Goal: Learn about a topic

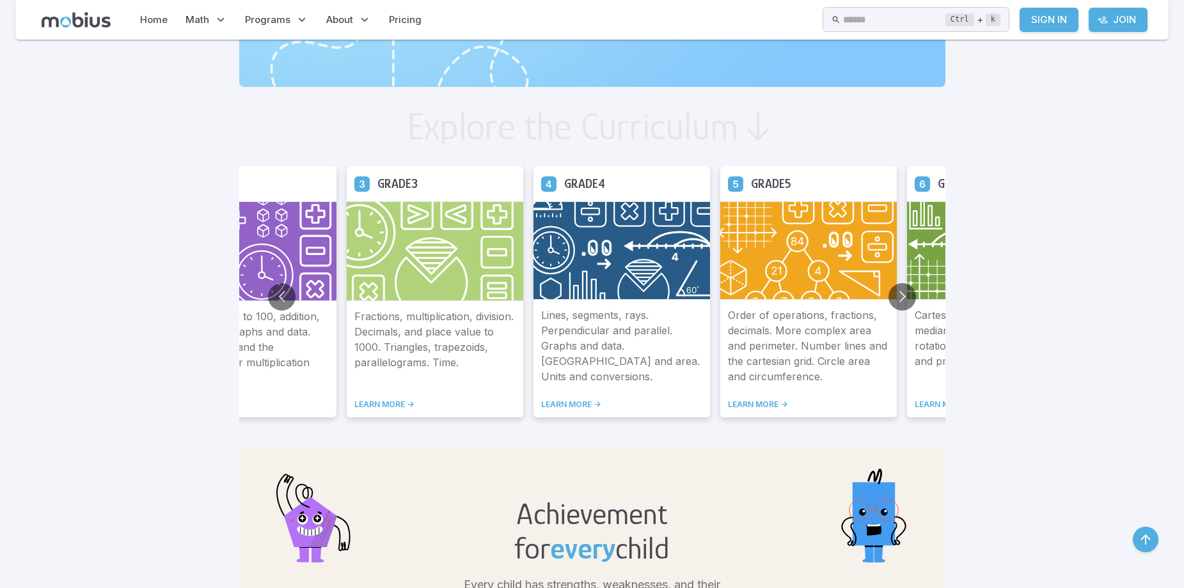
scroll to position [767, 0]
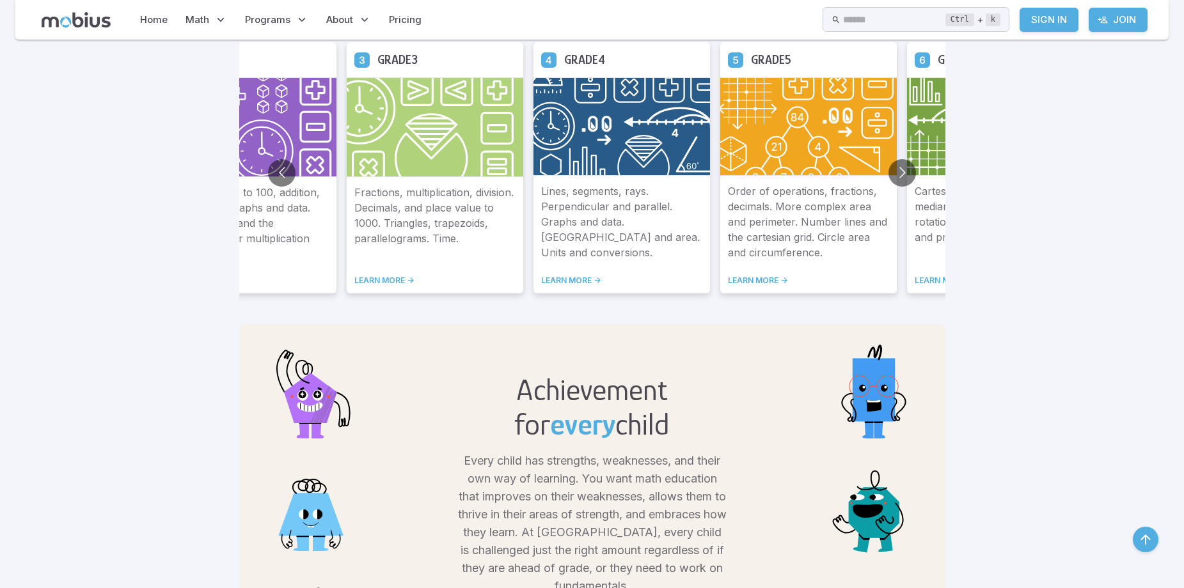
click at [410, 164] on img at bounding box center [435, 127] width 177 height 100
click at [411, 247] on p "Fractions, multiplication, division. Decimals, and place value to 1000. Triangl…" at bounding box center [434, 222] width 161 height 75
click at [401, 283] on link "LEARN MORE ->" at bounding box center [434, 281] width 161 height 10
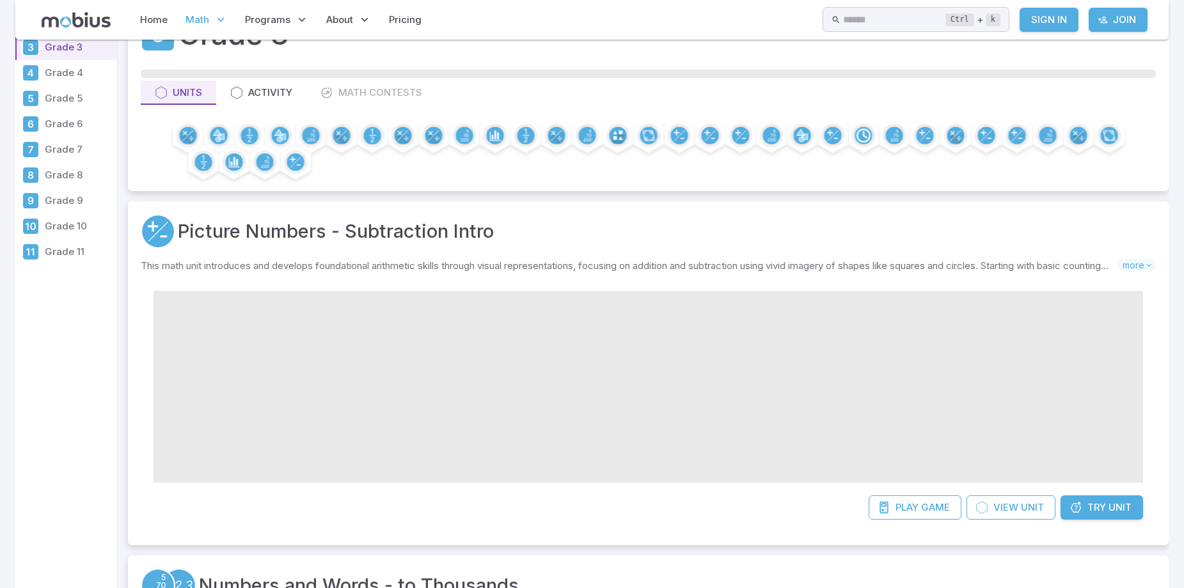
scroll to position [128, 0]
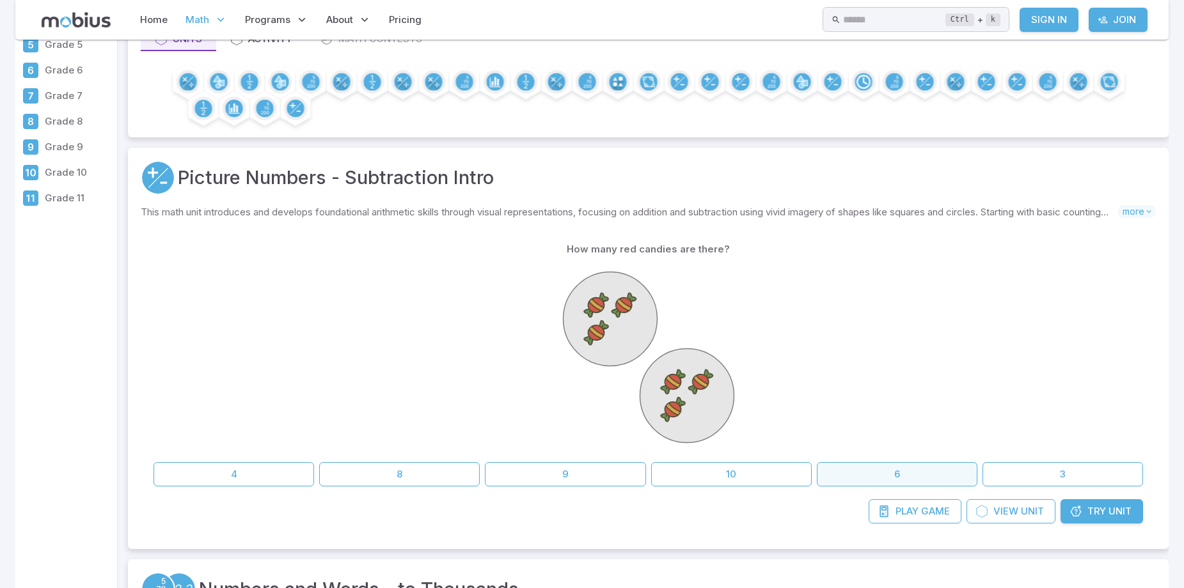
click at [932, 487] on button "6" at bounding box center [897, 474] width 161 height 24
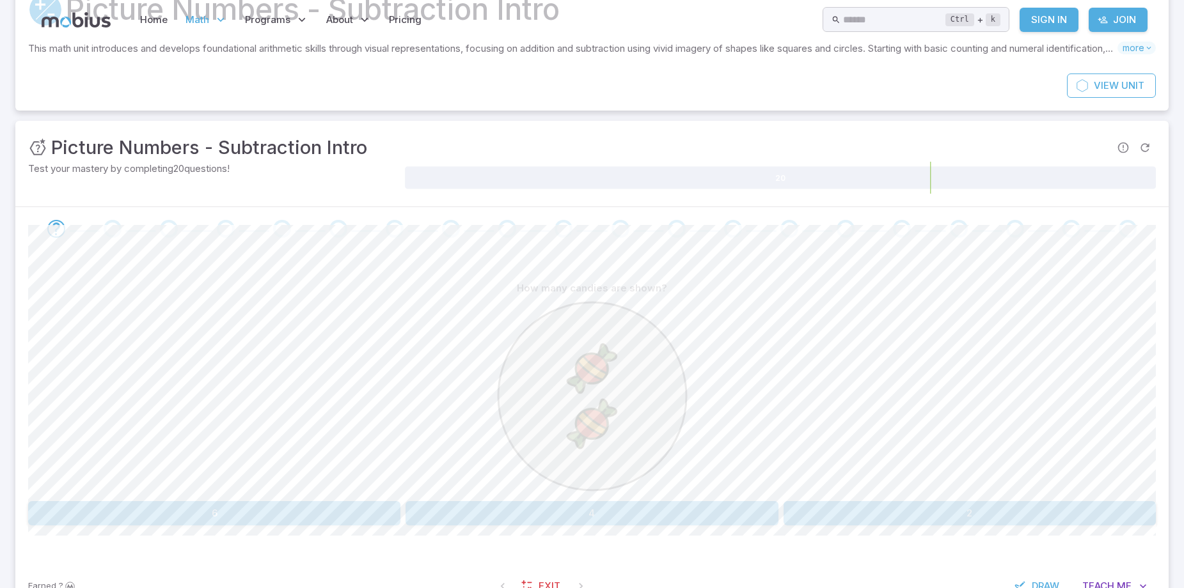
scroll to position [192, 0]
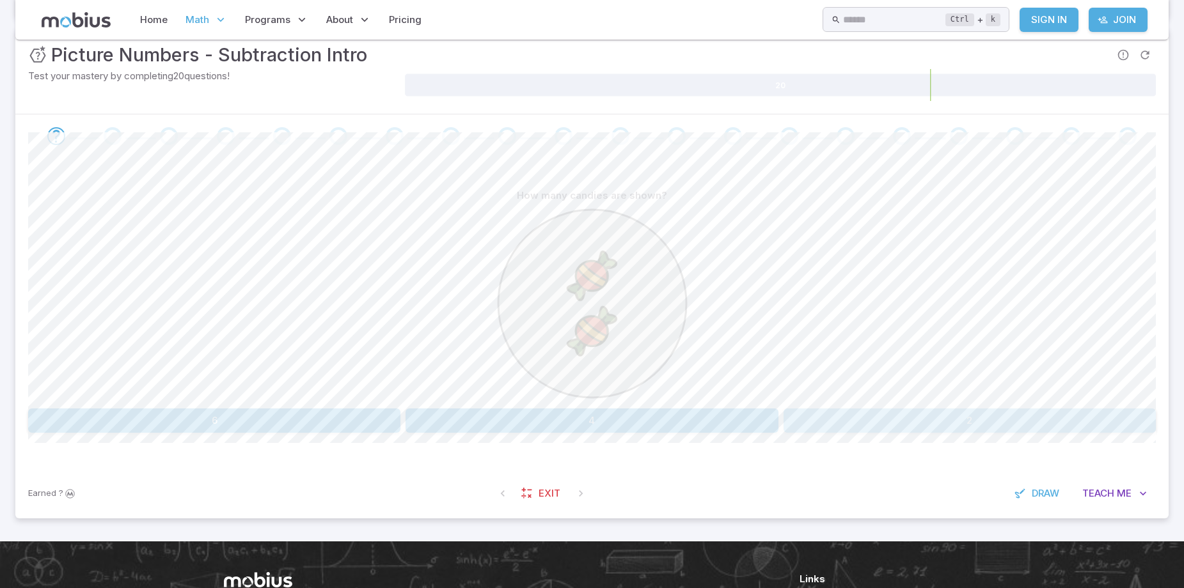
click at [1101, 414] on button "2" at bounding box center [969, 421] width 372 height 24
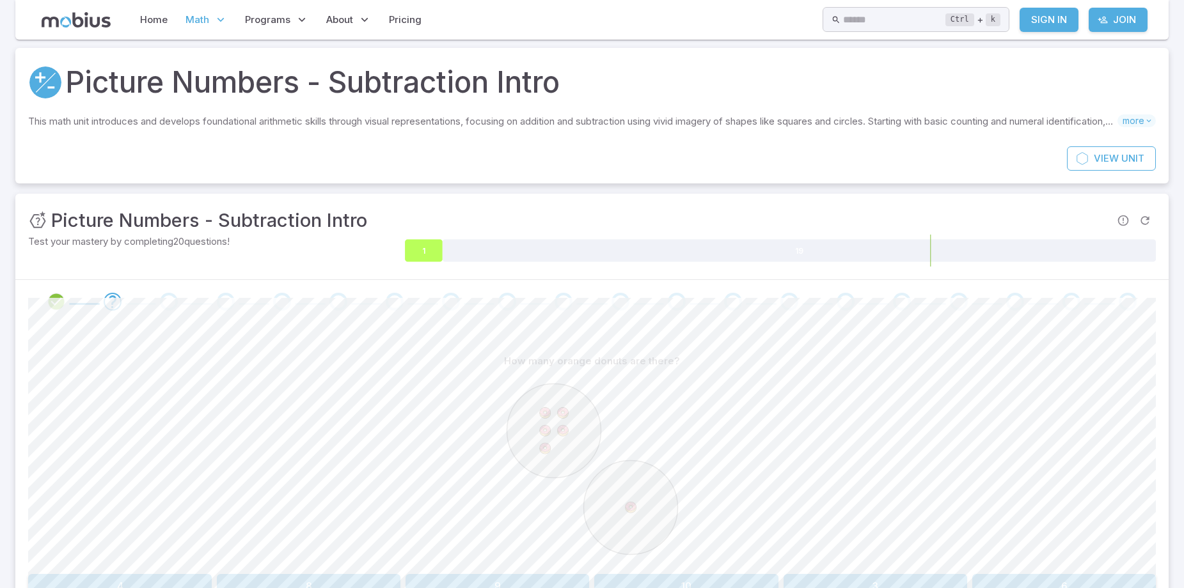
scroll to position [0, 0]
